Goal: Task Accomplishment & Management: Use online tool/utility

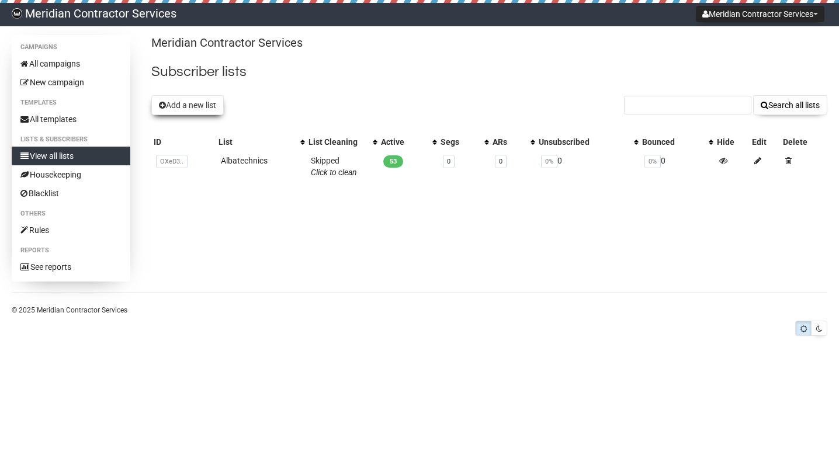
click at [197, 96] on button "Add a new list" at bounding box center [187, 105] width 72 height 20
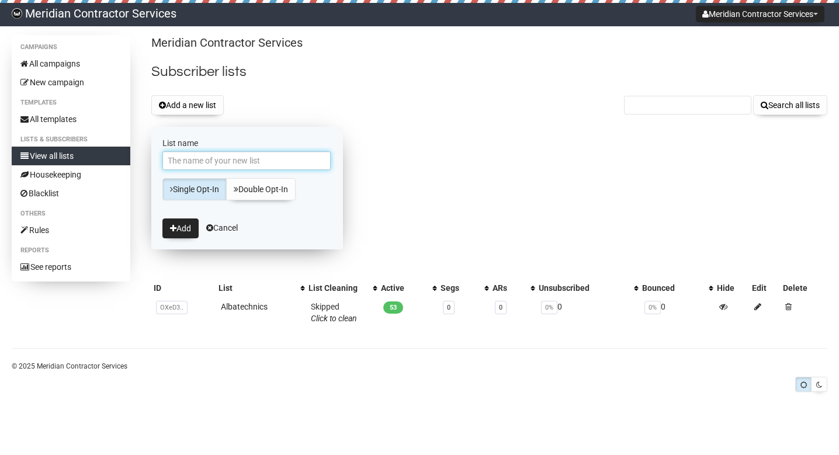
click at [196, 161] on input "List name" at bounding box center [246, 160] width 168 height 19
type input "Albatechnics Reminder"
click at [179, 233] on button "Add" at bounding box center [180, 228] width 36 height 20
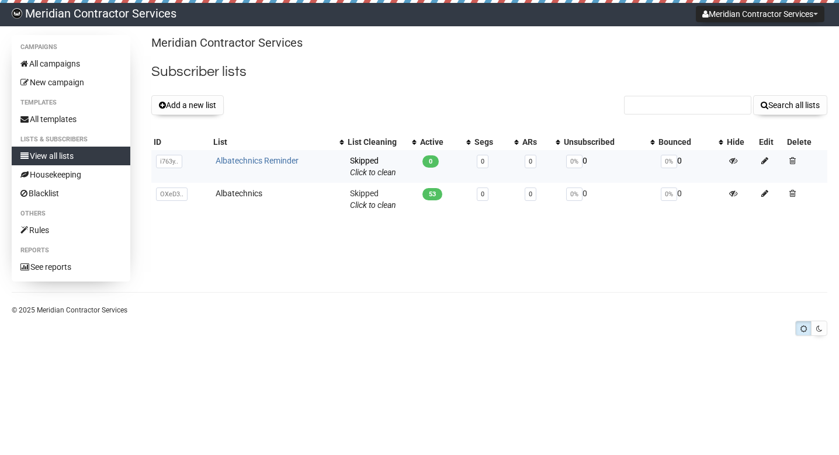
click at [241, 160] on link "Albatechnics Reminder" at bounding box center [256, 160] width 83 height 9
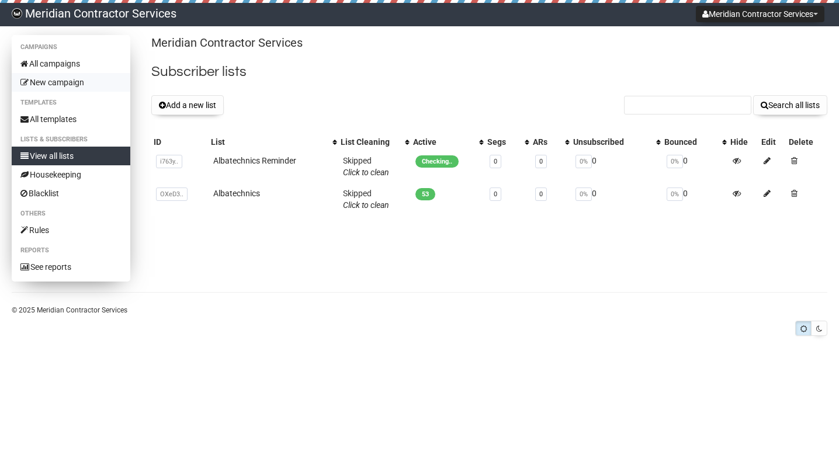
click at [42, 81] on link "New campaign" at bounding box center [71, 82] width 119 height 19
click at [46, 61] on link "All campaigns" at bounding box center [71, 63] width 119 height 19
